Goal: Task Accomplishment & Management: Manage account settings

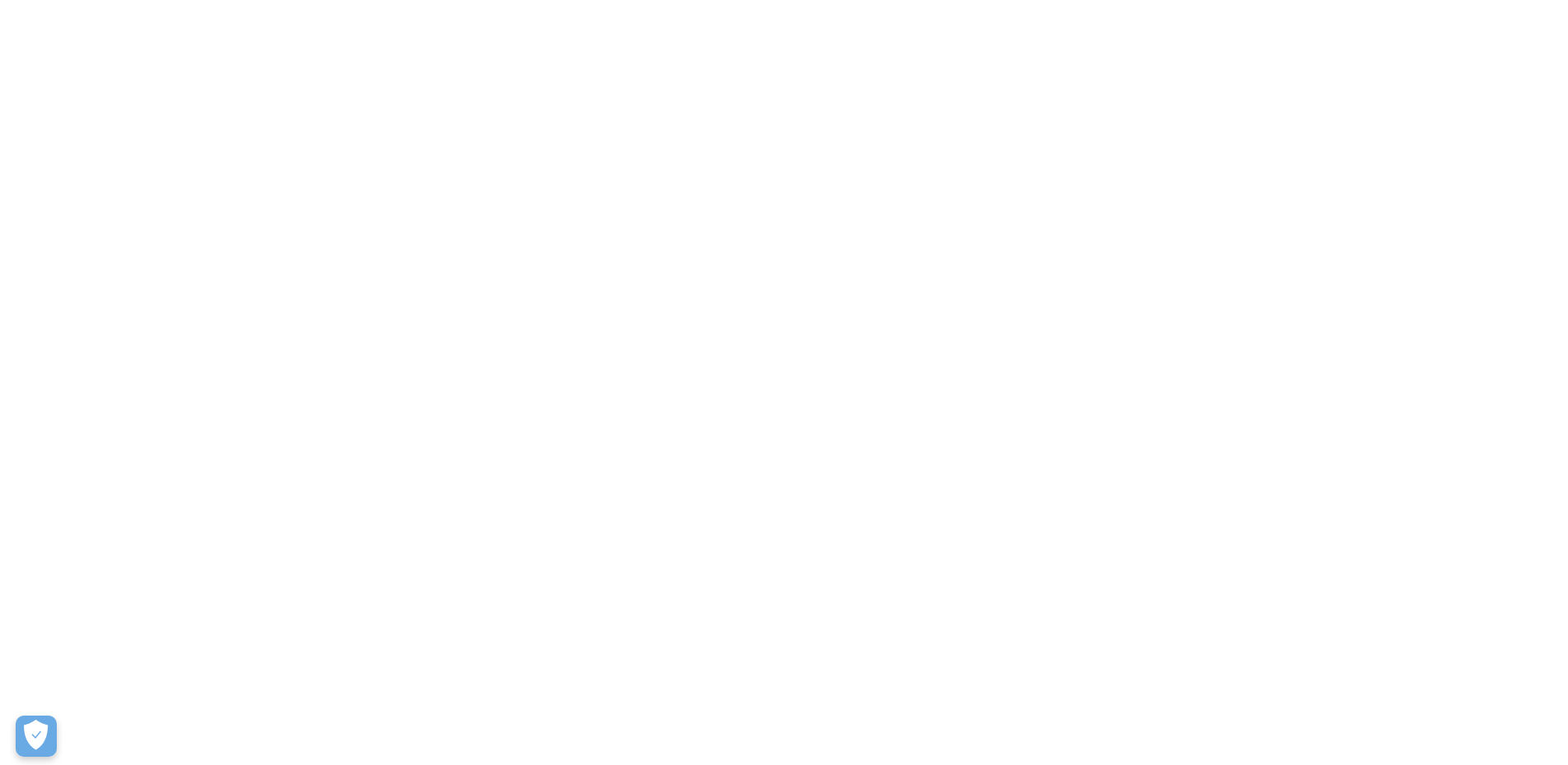
scroll to position [30191, 0]
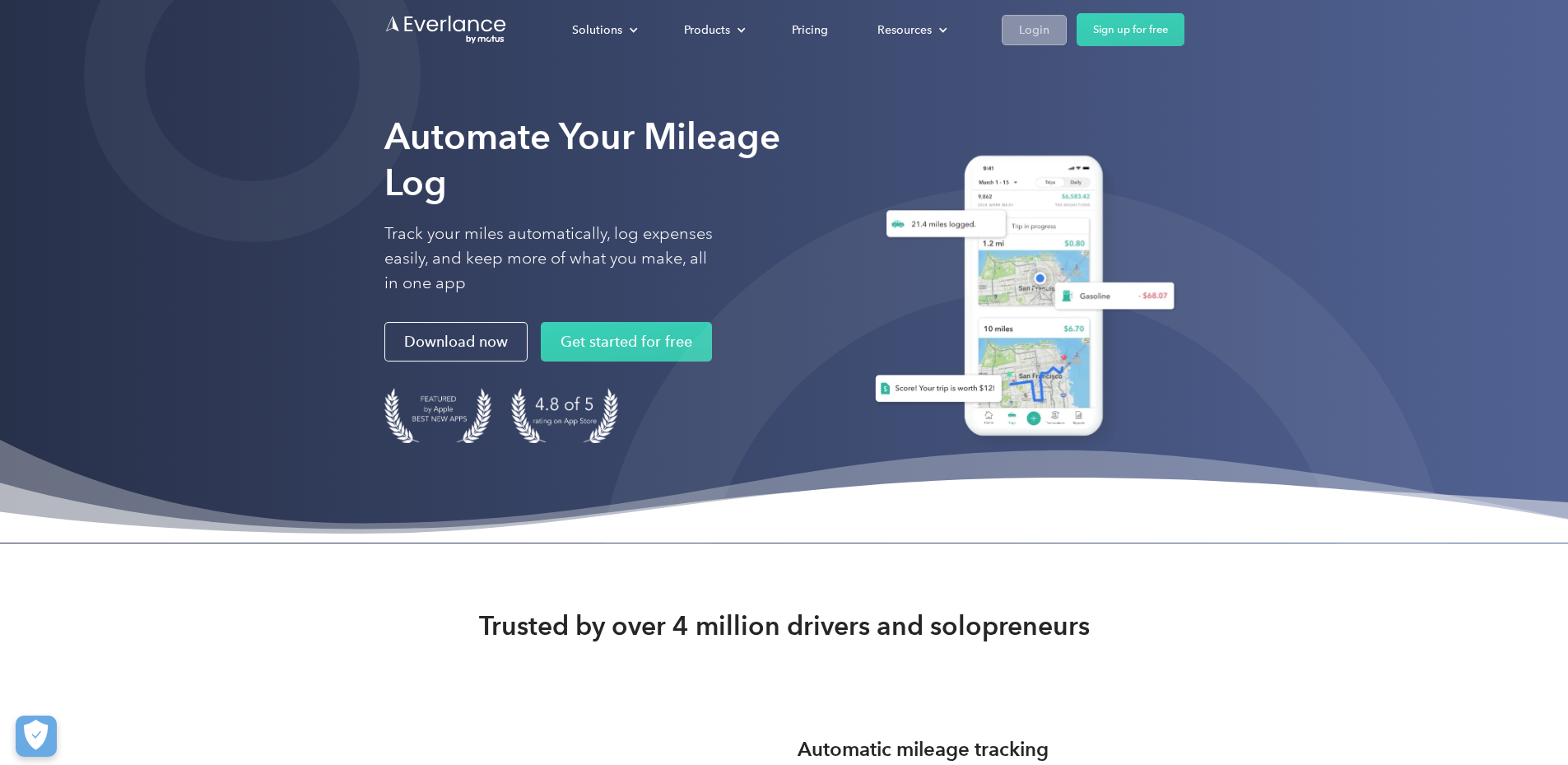
click at [1050, 31] on div "Login" at bounding box center [1034, 30] width 30 height 21
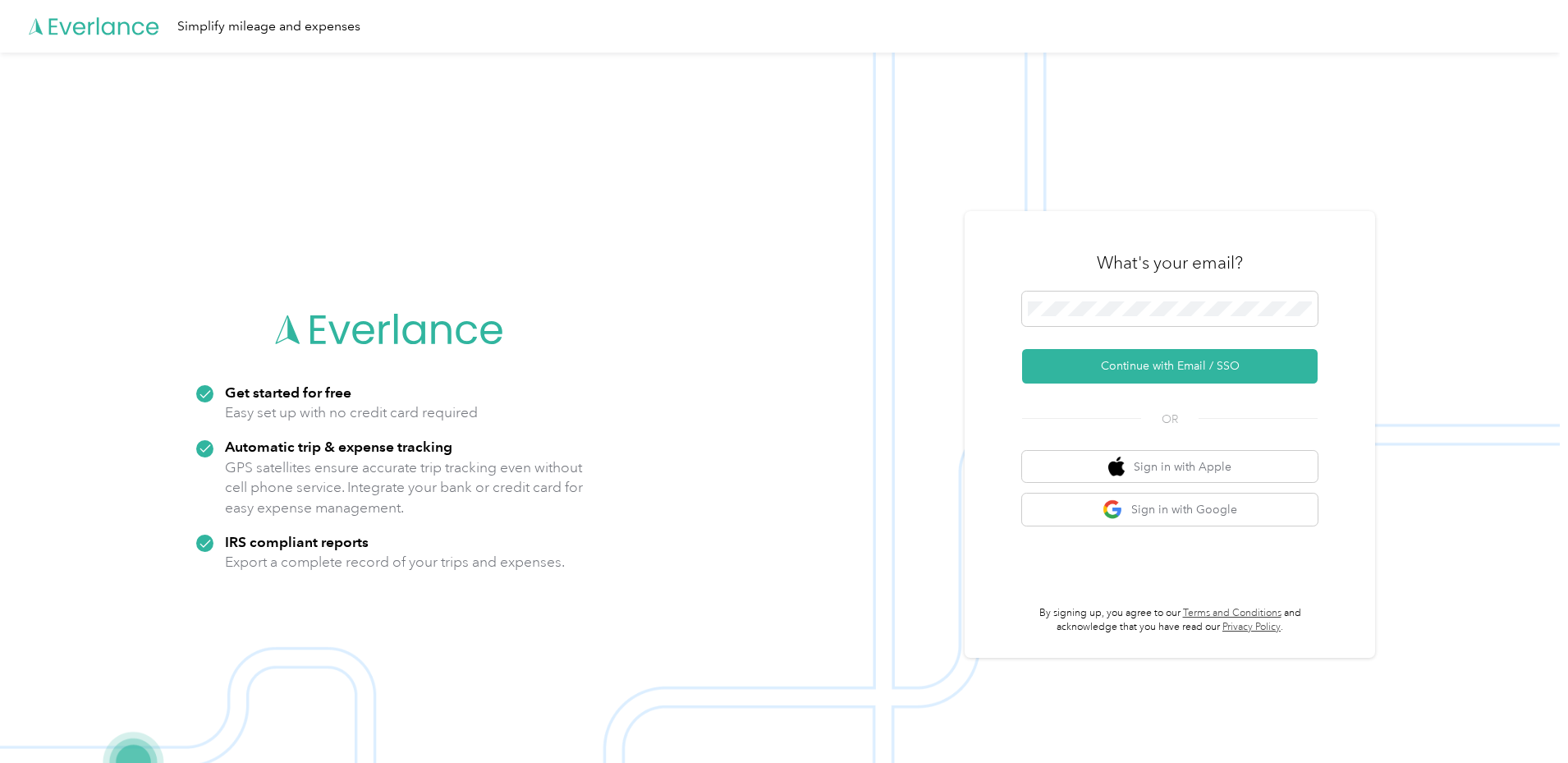
scroll to position [30112, 0]
click at [1212, 293] on span at bounding box center [1170, 308] width 296 height 35
click at [1211, 300] on span at bounding box center [1170, 308] width 296 height 35
click at [1209, 362] on button "Continue with Email / SSO" at bounding box center [1170, 366] width 296 height 35
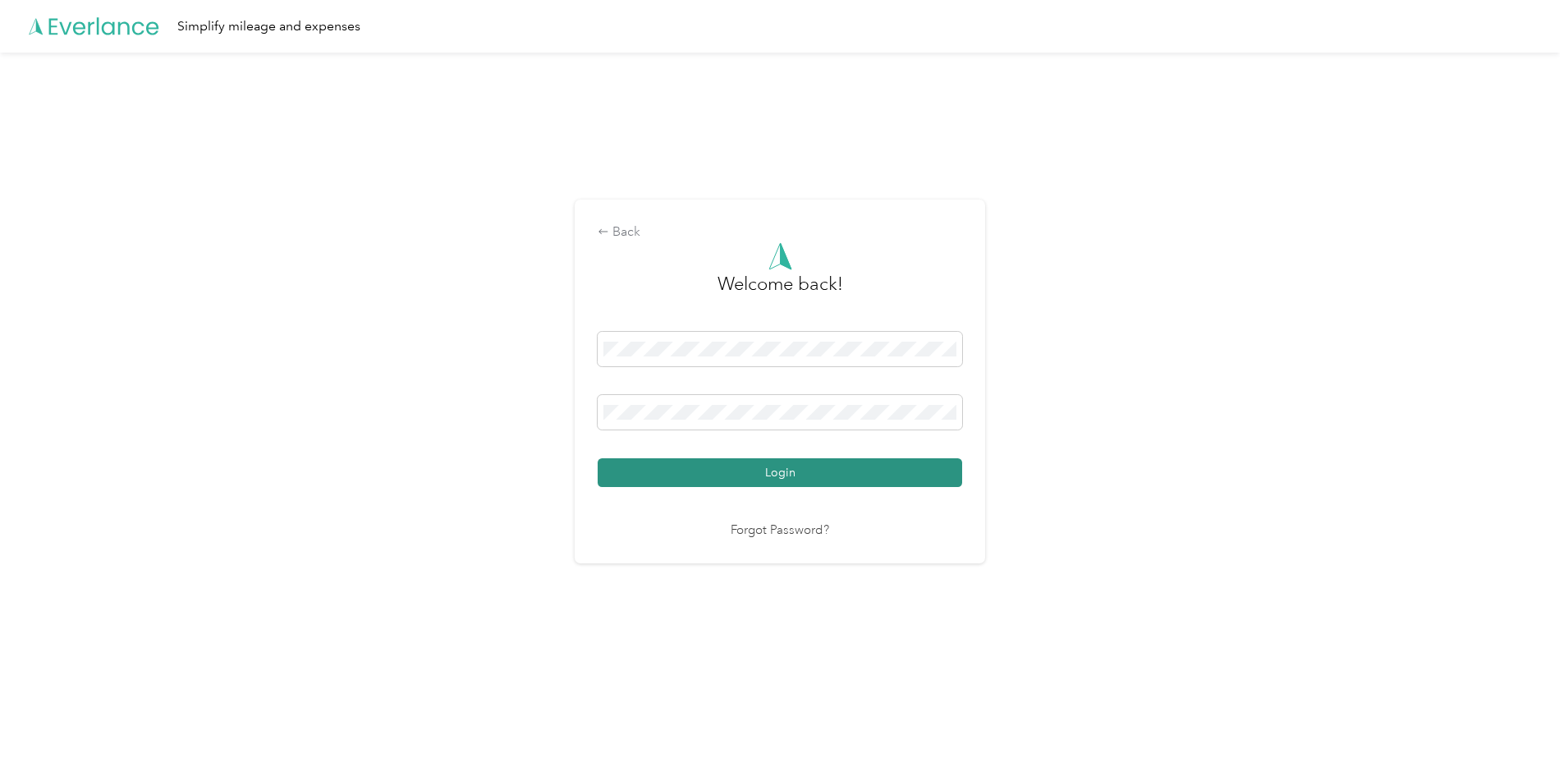
click at [711, 464] on button "Login" at bounding box center [780, 473] width 364 height 29
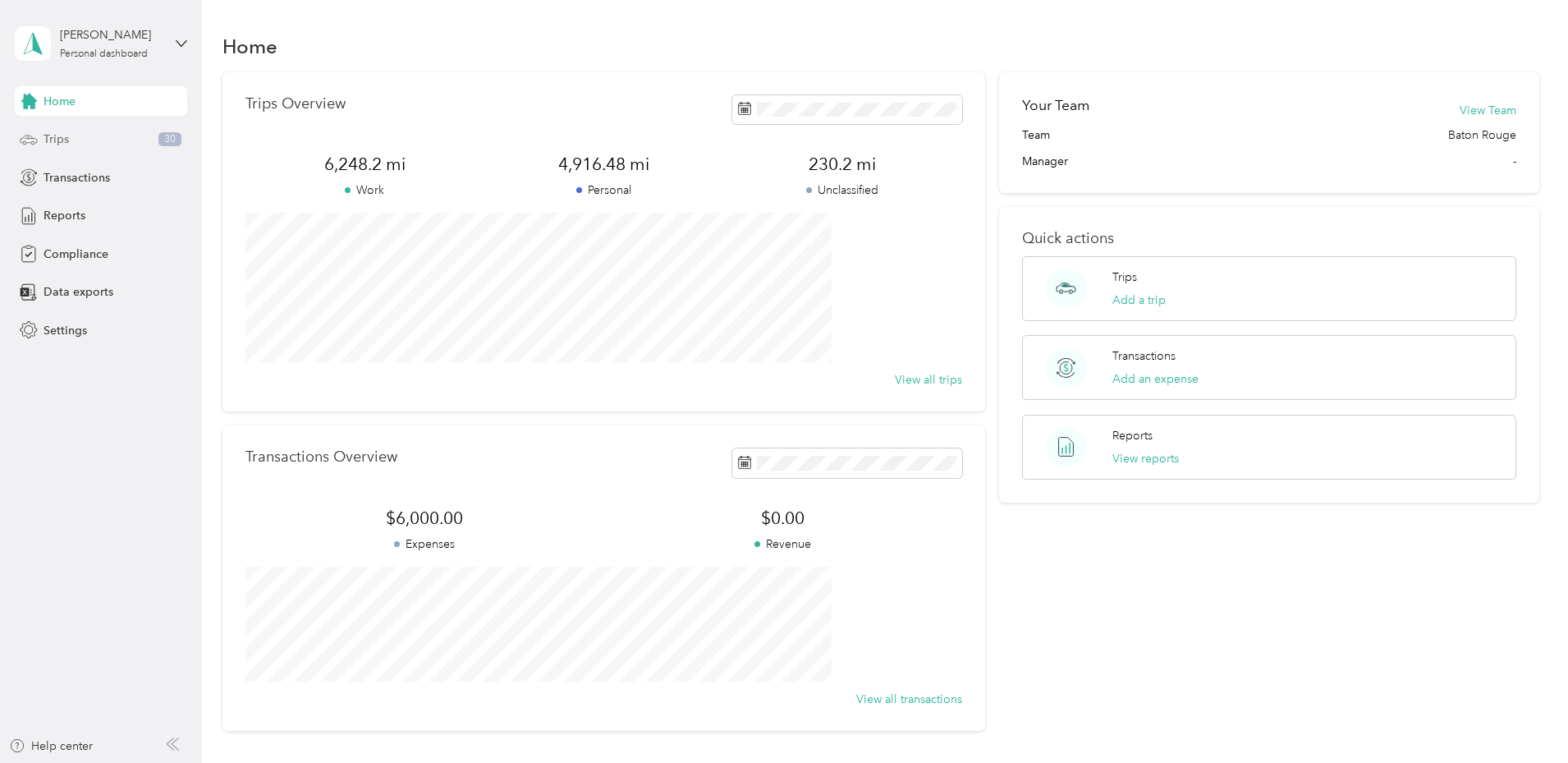
click at [100, 142] on div "Trips 30" at bounding box center [101, 139] width 172 height 29
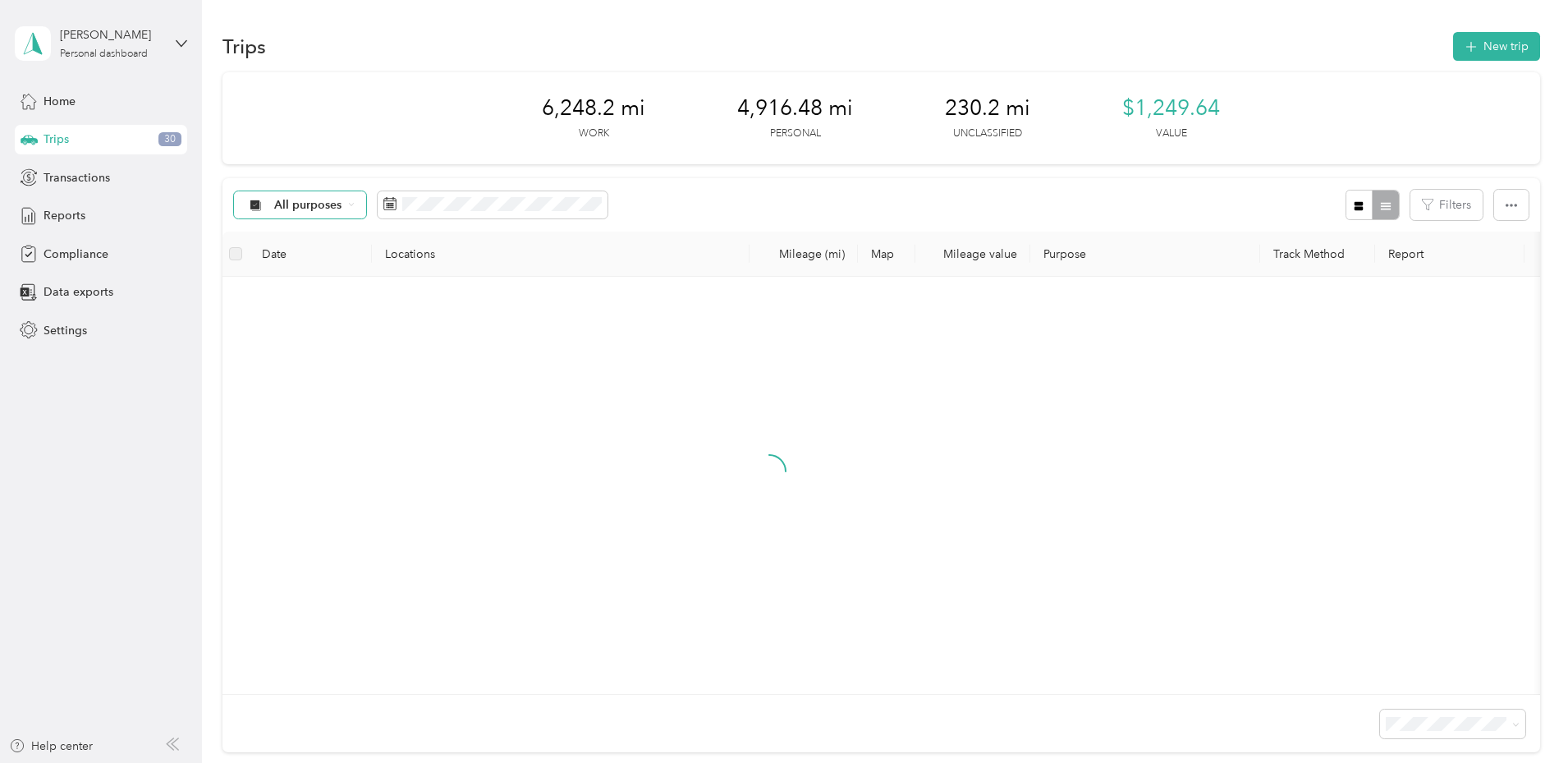
click at [367, 214] on div "All purposes" at bounding box center [300, 205] width 133 height 28
click at [416, 256] on span "Unclassified" at bounding box center [487, 263] width 206 height 17
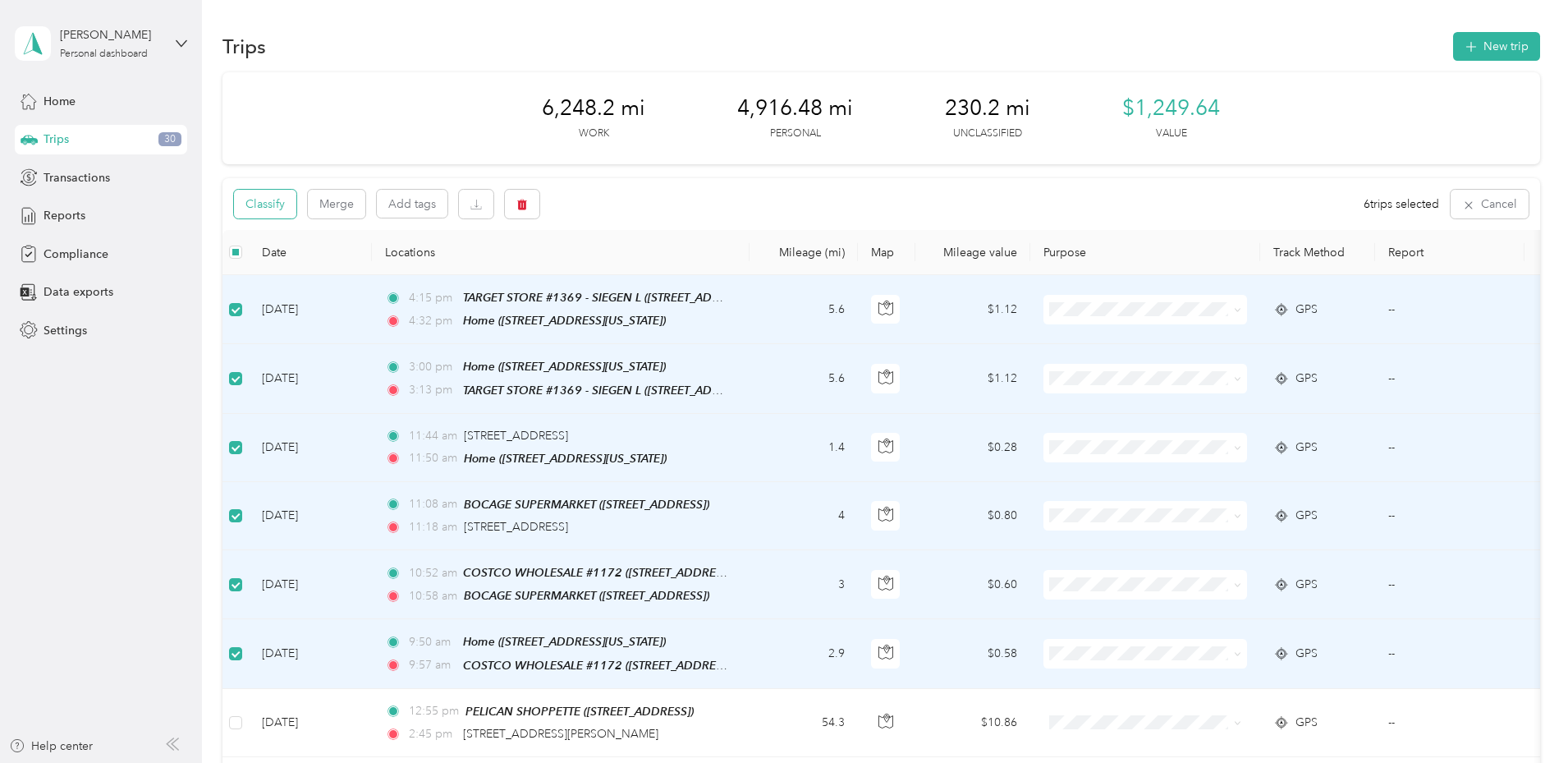
click at [296, 214] on button "Classify" at bounding box center [265, 204] width 63 height 29
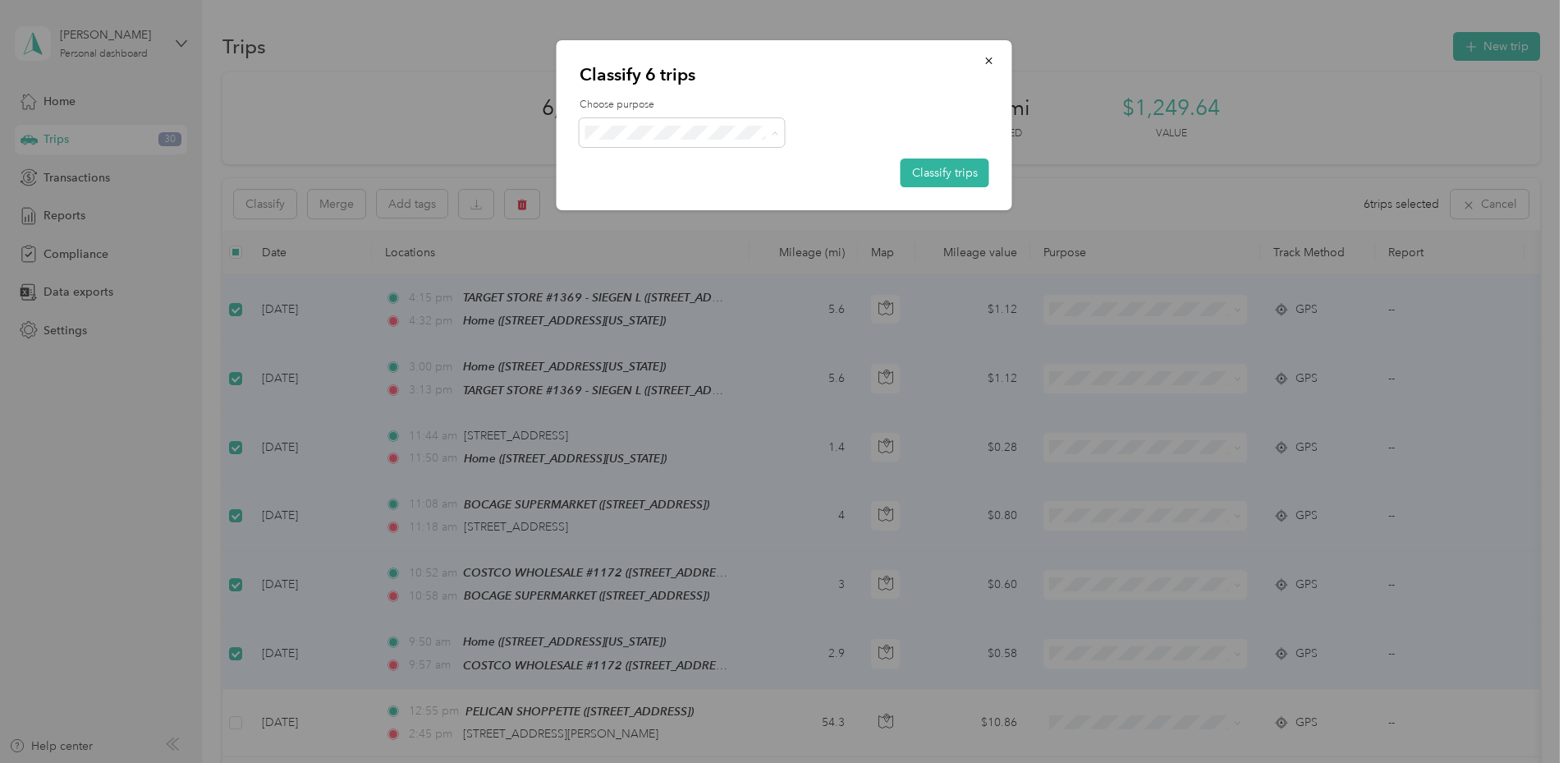
click at [682, 183] on span "Personal" at bounding box center [722, 191] width 206 height 17
click at [925, 181] on button "Classify trips" at bounding box center [944, 172] width 88 height 29
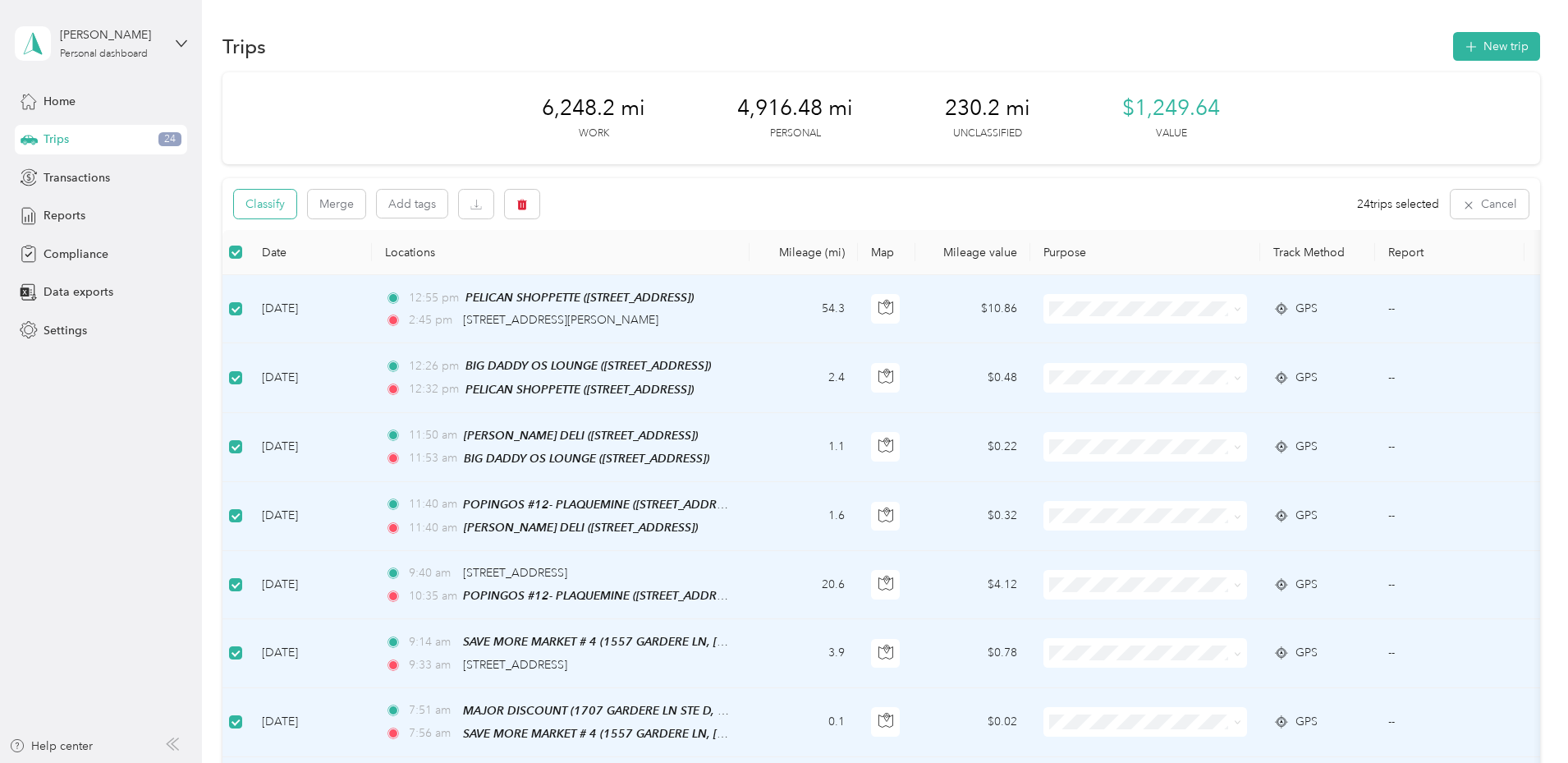
click at [296, 209] on button "Classify" at bounding box center [265, 204] width 63 height 29
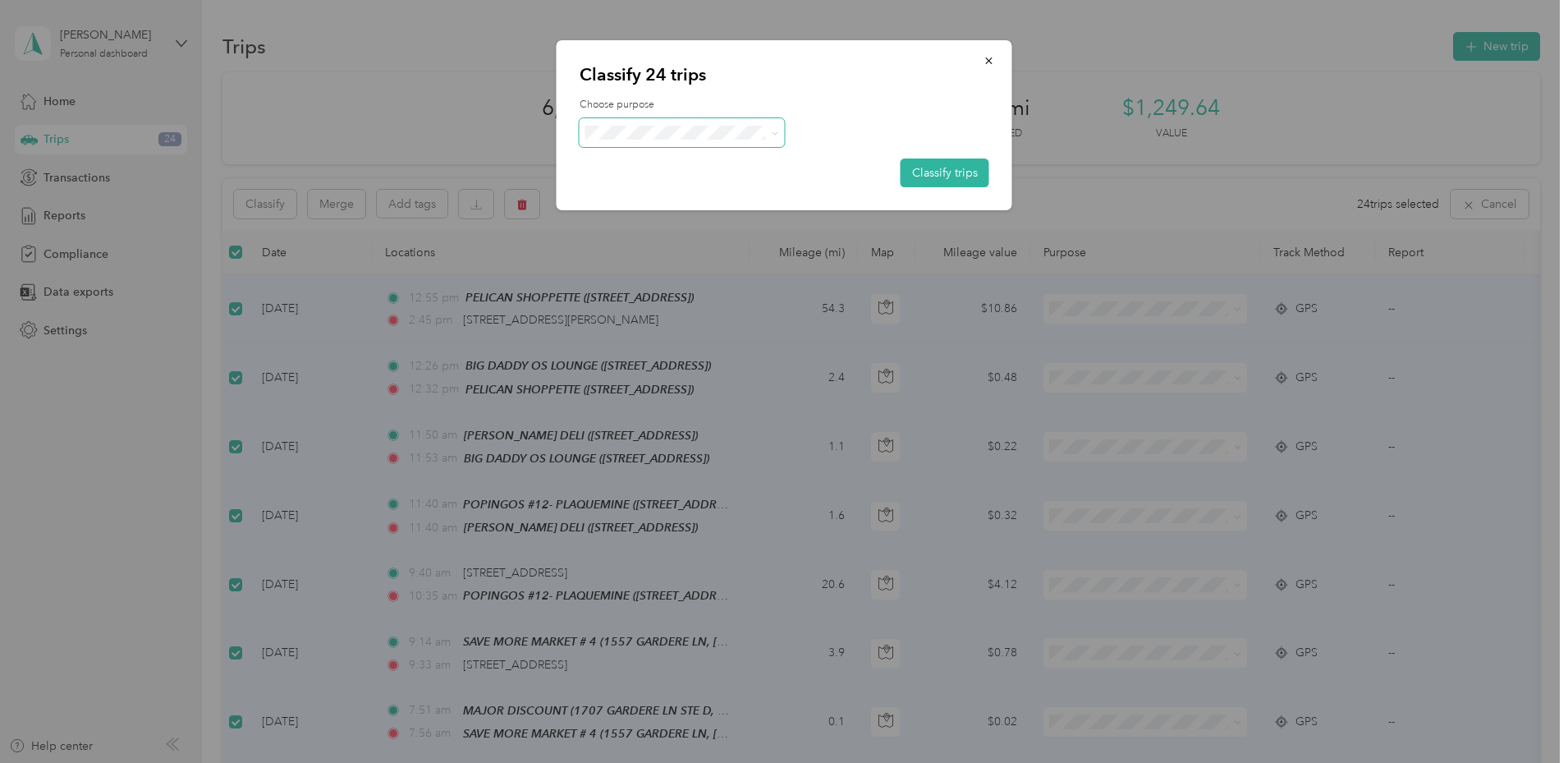
click at [747, 141] on span at bounding box center [682, 132] width 205 height 29
click at [734, 141] on span at bounding box center [682, 132] width 205 height 29
click at [773, 132] on icon at bounding box center [774, 133] width 7 height 7
click at [738, 169] on li "Mockler Beverage Company" at bounding box center [709, 163] width 259 height 29
click at [964, 169] on button "Classify trips" at bounding box center [944, 172] width 88 height 29
